Goal: Obtain resource: Obtain resource

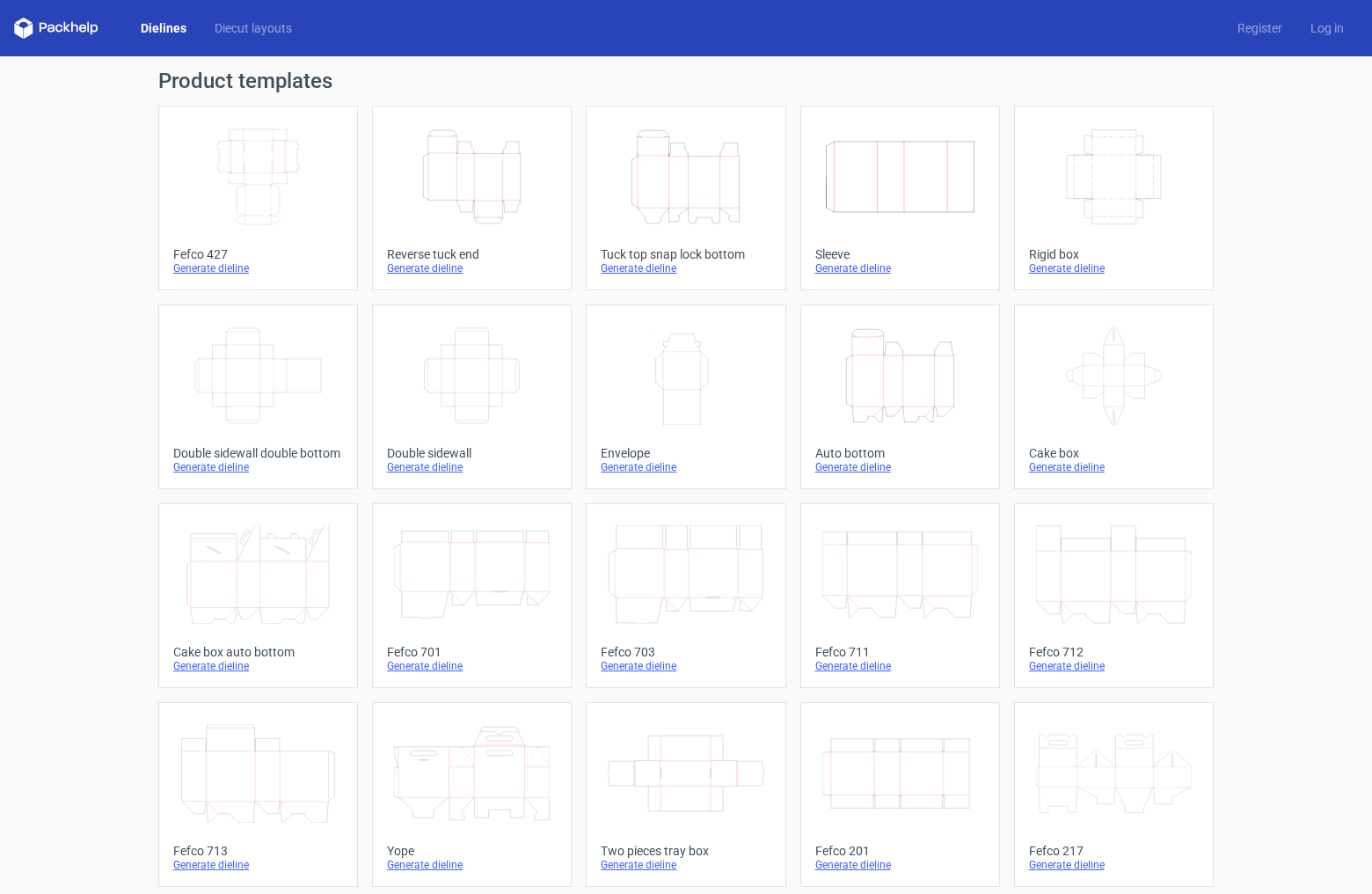
scroll to position [4, 0]
click at [689, 190] on icon "Height Depth Width" at bounding box center [685, 176] width 155 height 98
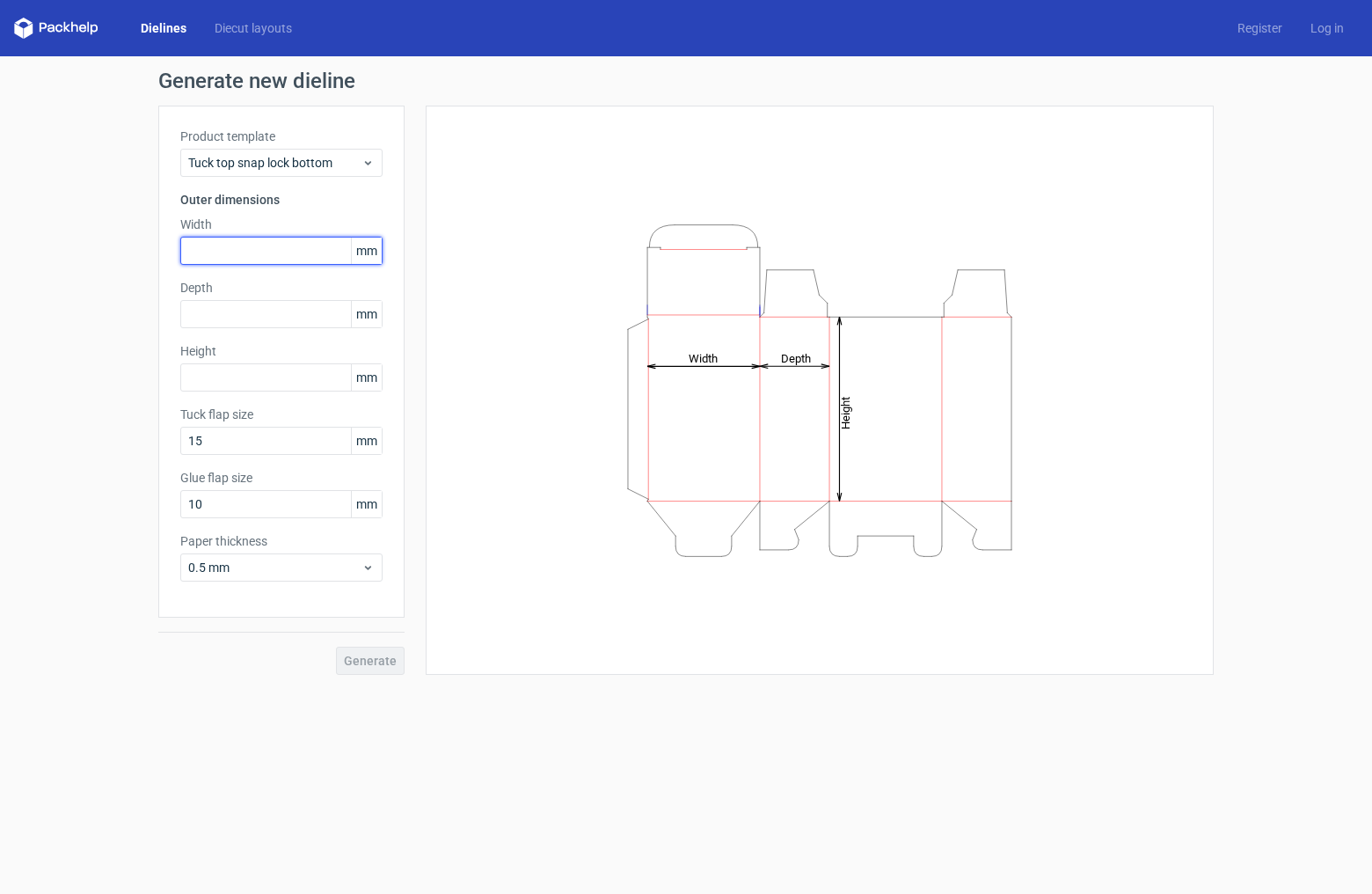
click at [247, 252] on input "text" at bounding box center [281, 251] width 202 height 29
type input "116"
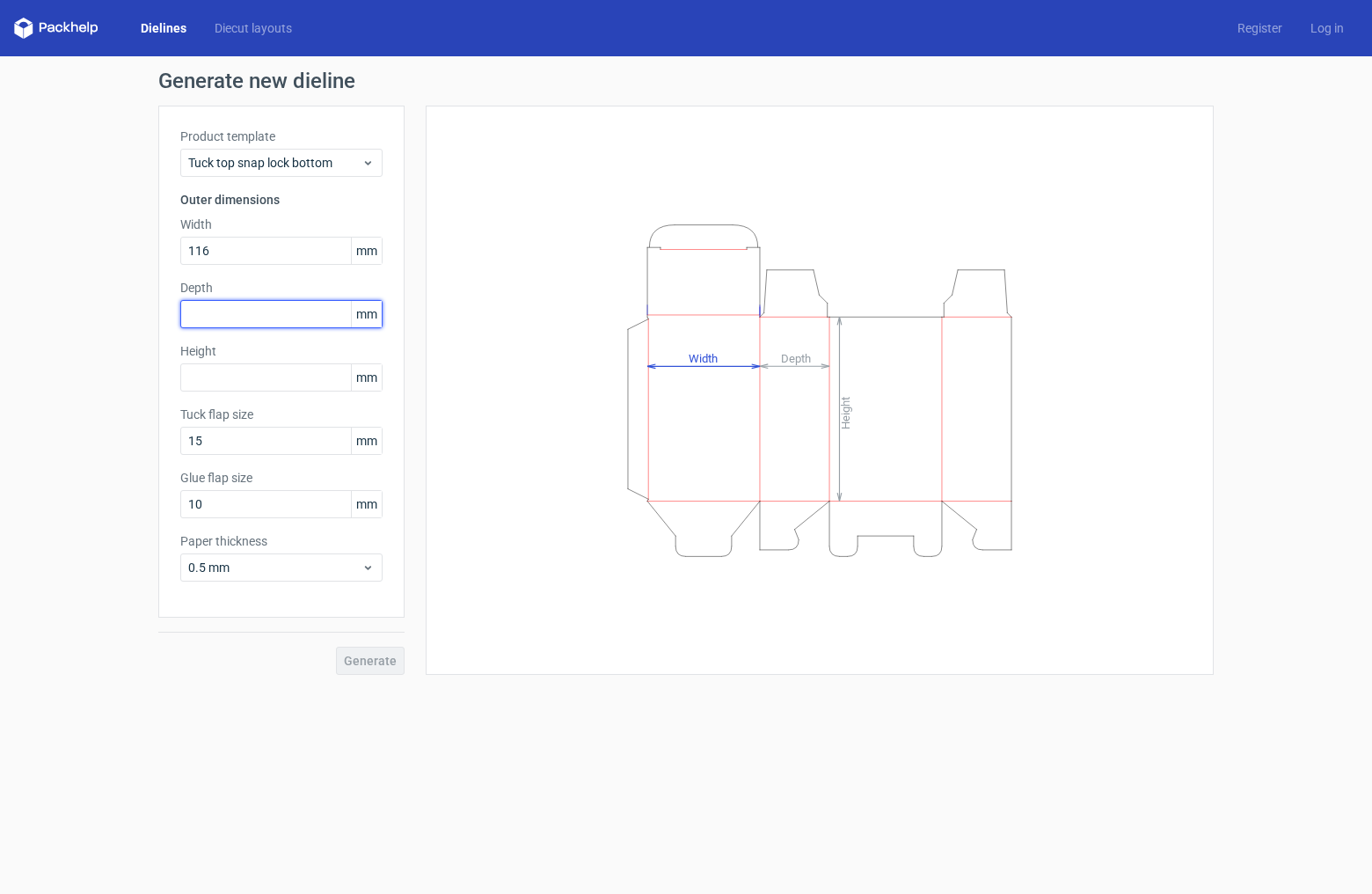
click at [208, 325] on input "text" at bounding box center [281, 315] width 202 height 29
click at [205, 384] on input "text" at bounding box center [281, 377] width 202 height 29
type input "130"
click at [214, 312] on input "text" at bounding box center [281, 315] width 202 height 29
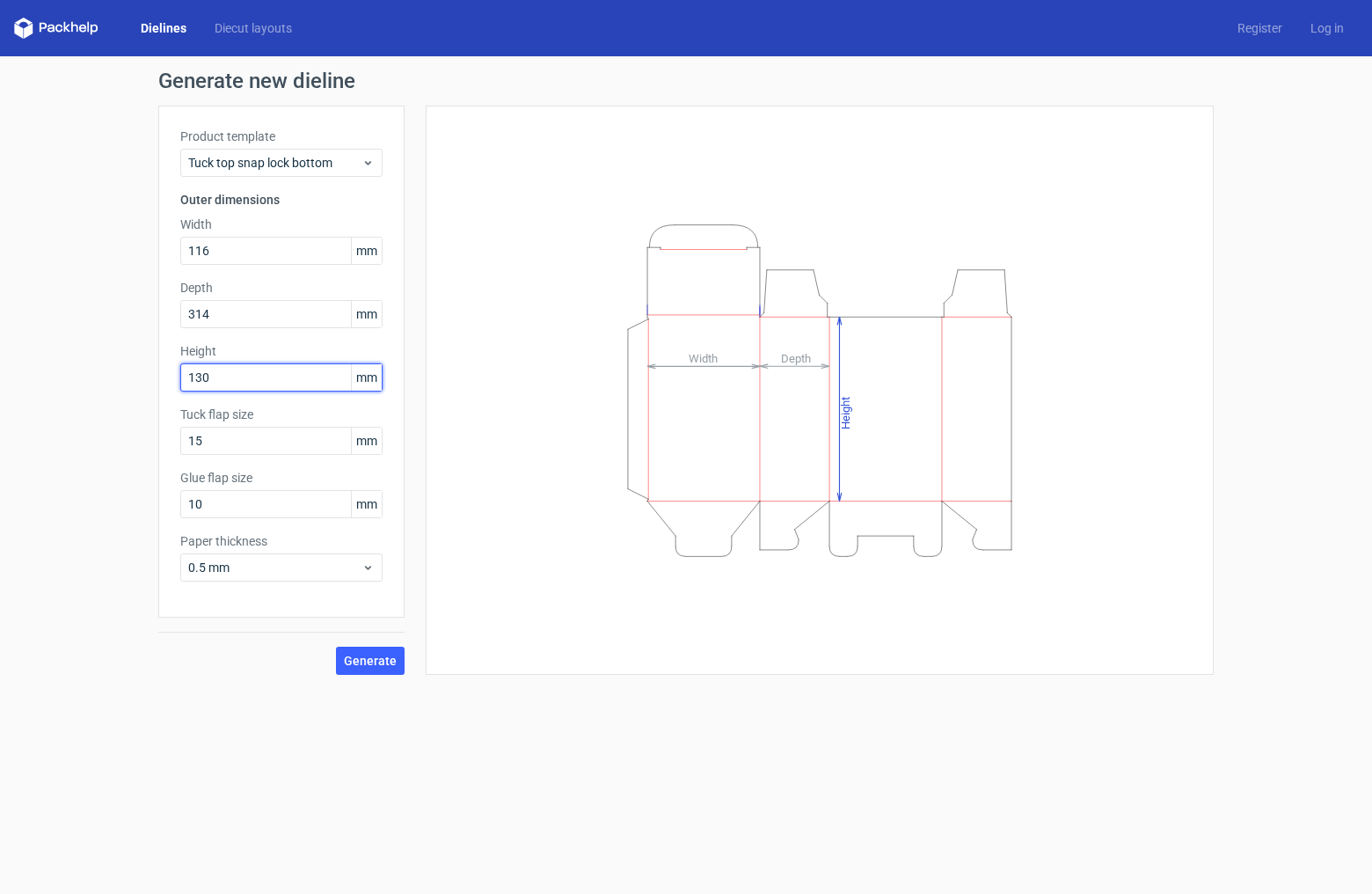
drag, startPoint x: 245, startPoint y: 383, endPoint x: 255, endPoint y: 392, distance: 13.5
click at [245, 383] on input "130" at bounding box center [281, 377] width 202 height 29
click at [208, 312] on input "314" at bounding box center [281, 315] width 202 height 29
type input "31"
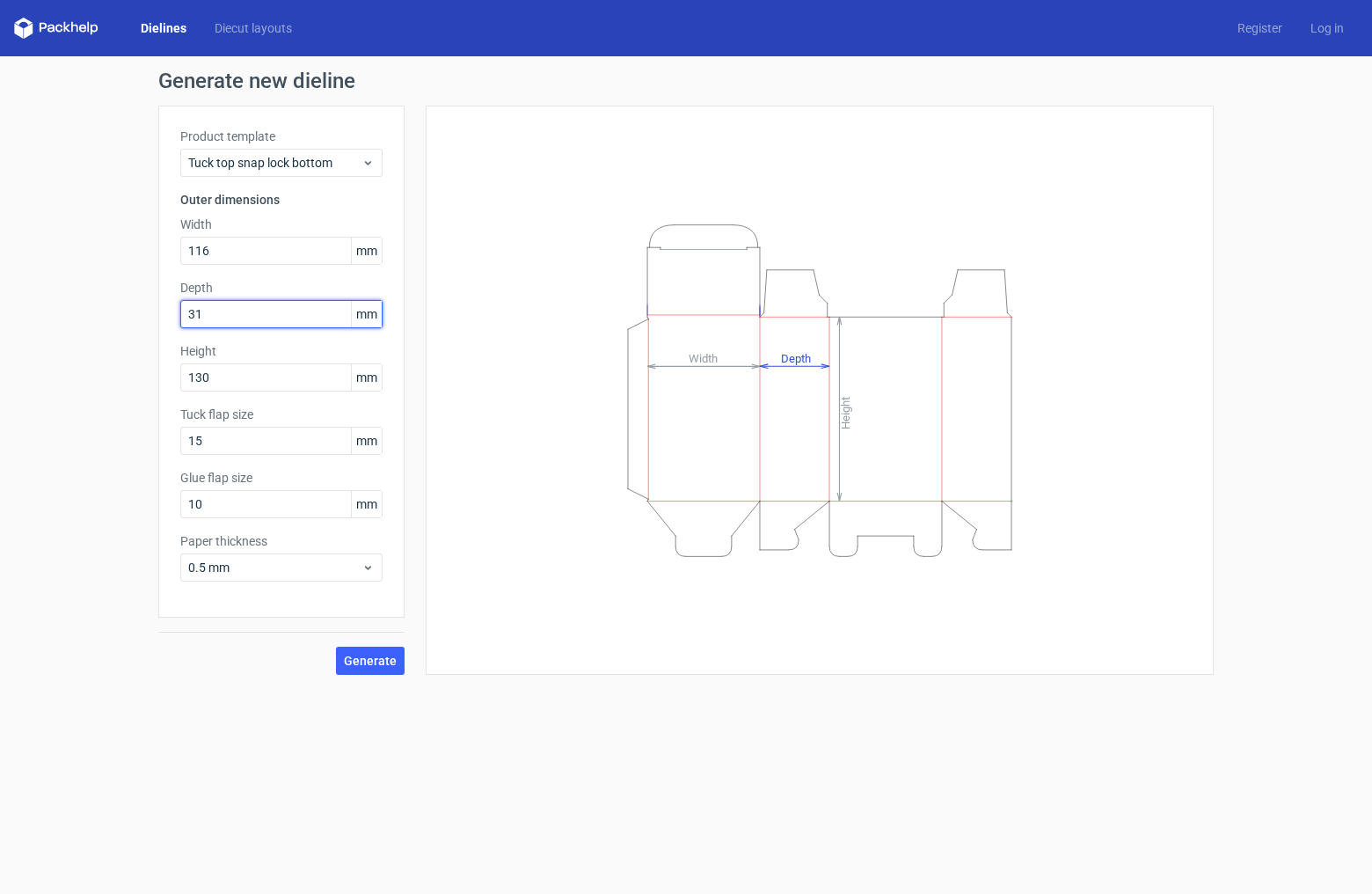
scroll to position [0, 1]
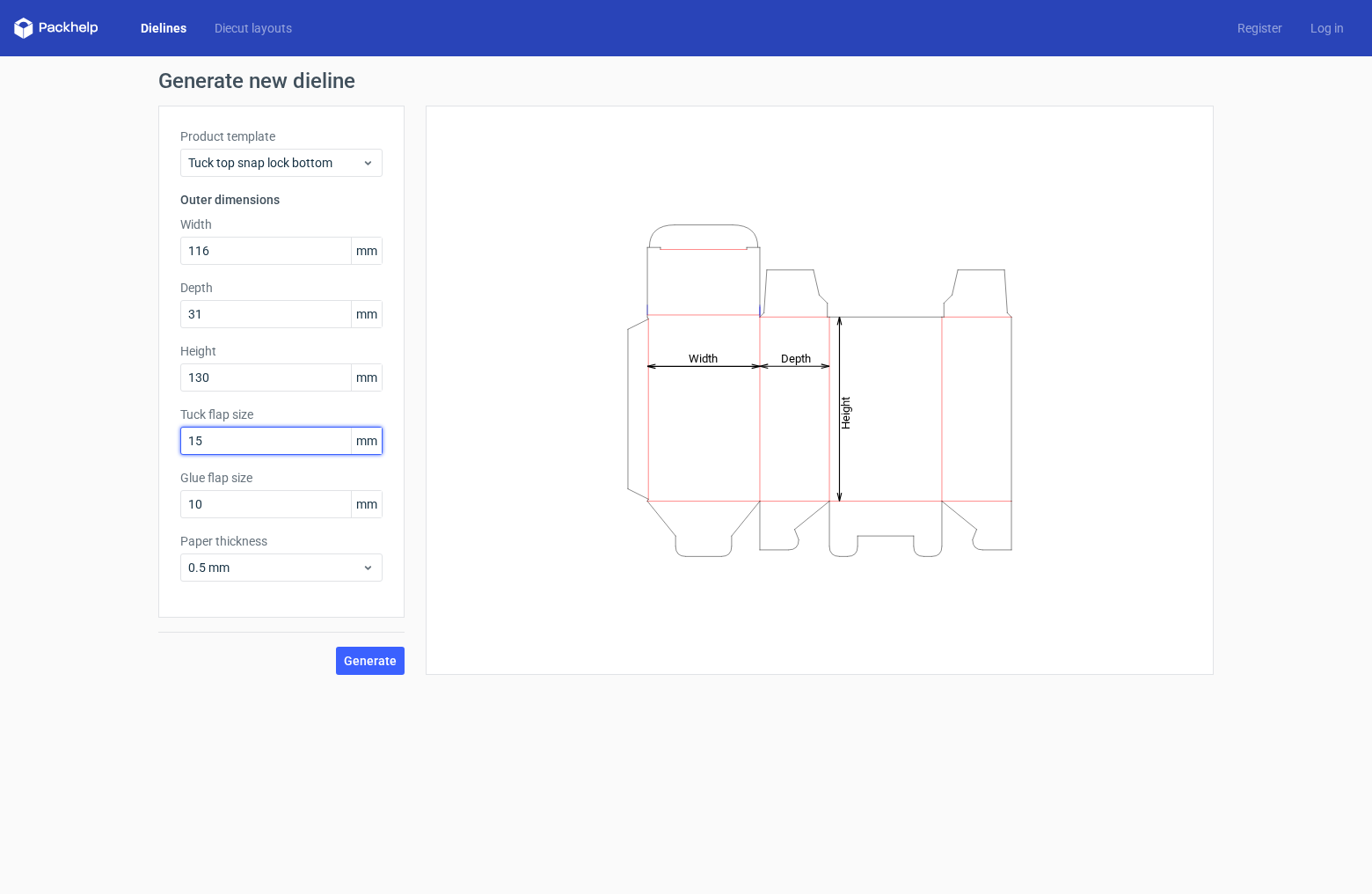
click at [284, 452] on input "15" at bounding box center [281, 441] width 202 height 29
click at [232, 678] on div "Generate new dieline Product template Tuck top snap lock bottom Outer dimension…" at bounding box center [686, 373] width 1372 height 633
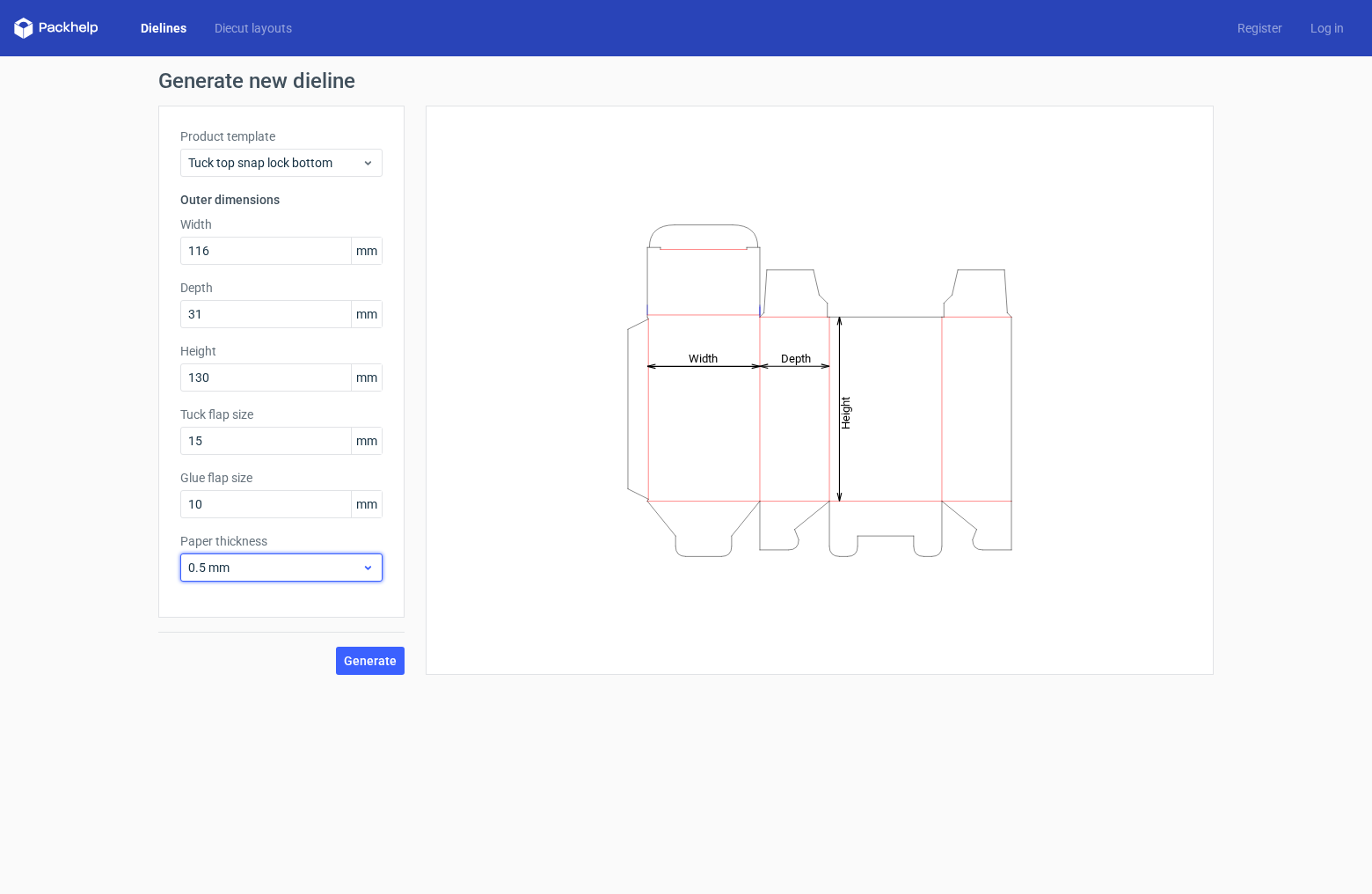
click at [353, 576] on span "0.5 mm" at bounding box center [274, 567] width 173 height 17
click at [220, 691] on div "1.5 mm" at bounding box center [281, 691] width 188 height 29
click at [371, 665] on span "Generate" at bounding box center [370, 660] width 52 height 12
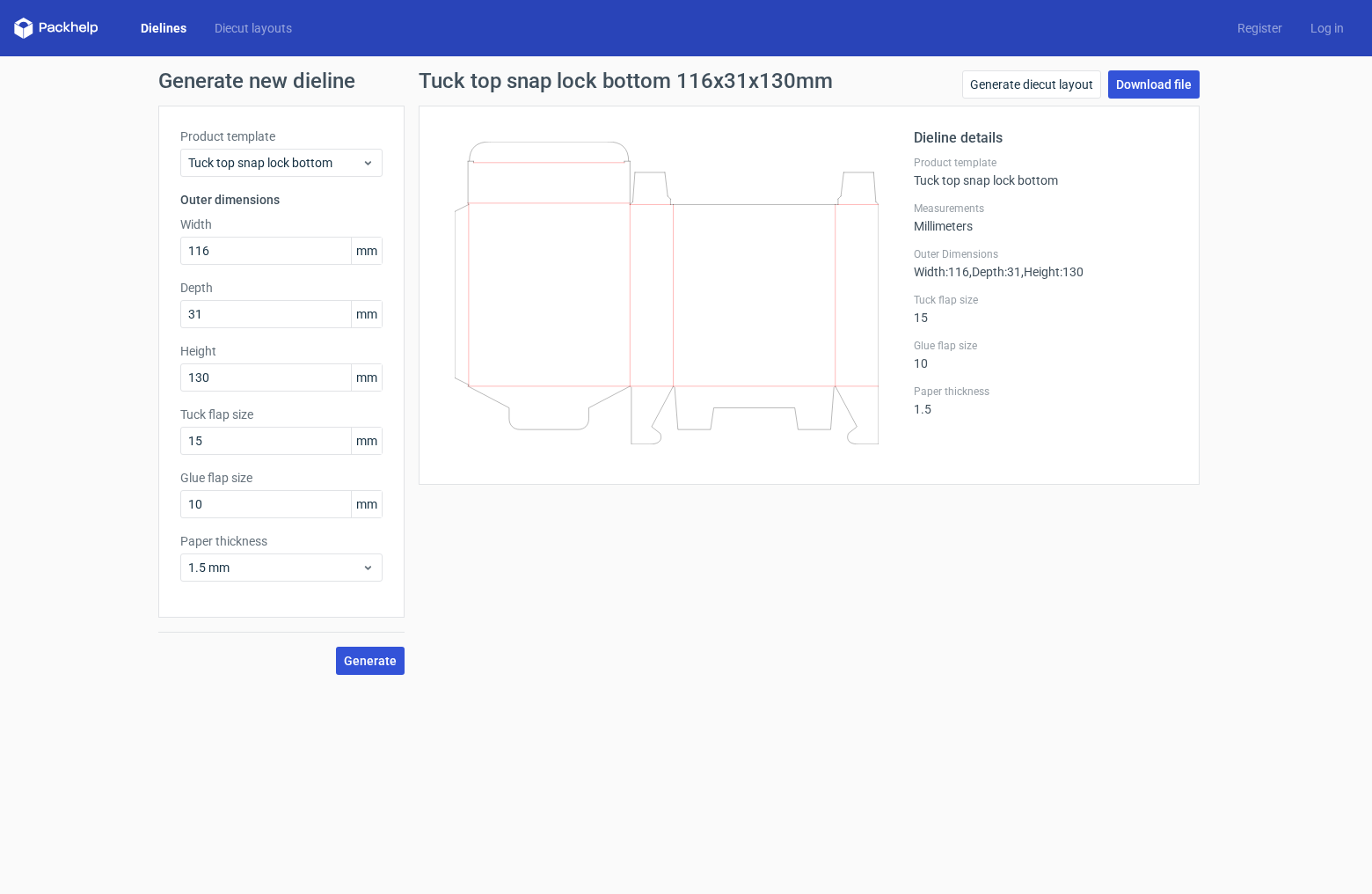
click at [1148, 90] on link "Download file" at bounding box center [1154, 85] width 91 height 29
click at [643, 511] on div "Tuck top snap lock bottom 116x31x130mm Generate diecut layout Download file Die…" at bounding box center [808, 373] width 809 height 604
